Goal: Transaction & Acquisition: Book appointment/travel/reservation

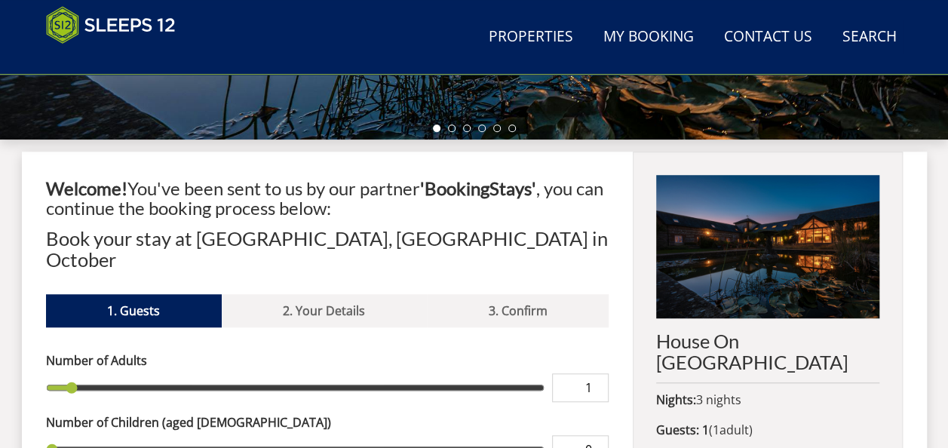
scroll to position [513, 0]
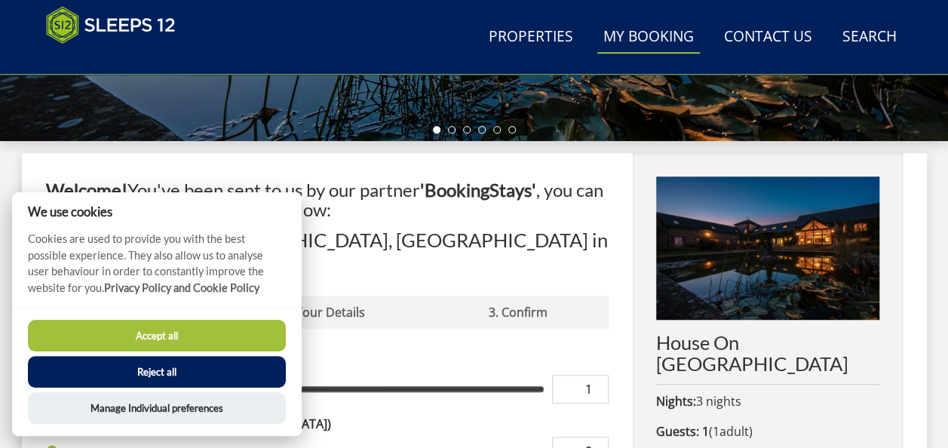
click at [659, 47] on link "My Booking" at bounding box center [648, 37] width 103 height 34
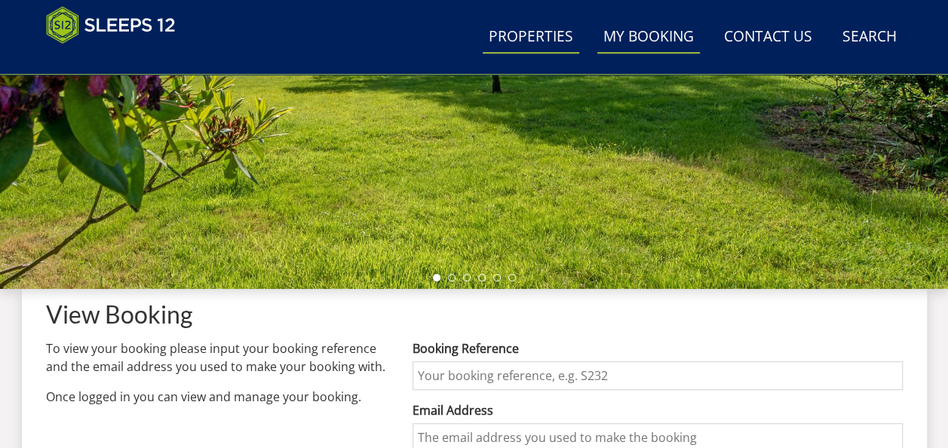
scroll to position [679, 0]
